Goal: Transaction & Acquisition: Subscribe to service/newsletter

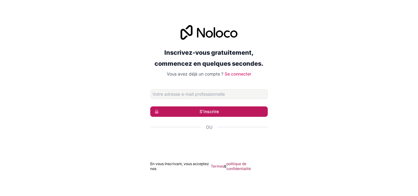
click at [214, 112] on font "S'inscrire" at bounding box center [209, 111] width 19 height 5
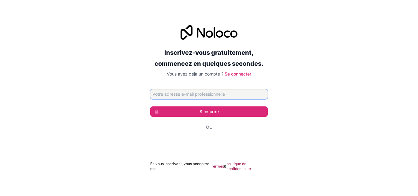
click at [164, 95] on input "Adresse email" at bounding box center [209, 94] width 118 height 10
type input "0332802911"
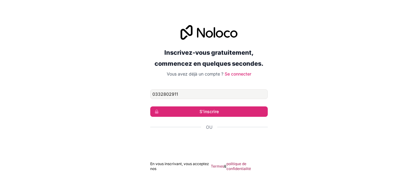
click at [326, 110] on div "Inscrivez-vous gratuitement, commencez en quelques secondes. Vous avez déjà un …" at bounding box center [209, 99] width 418 height 164
click at [182, 97] on input "0332802911" at bounding box center [209, 94] width 118 height 10
